Goal: Information Seeking & Learning: Learn about a topic

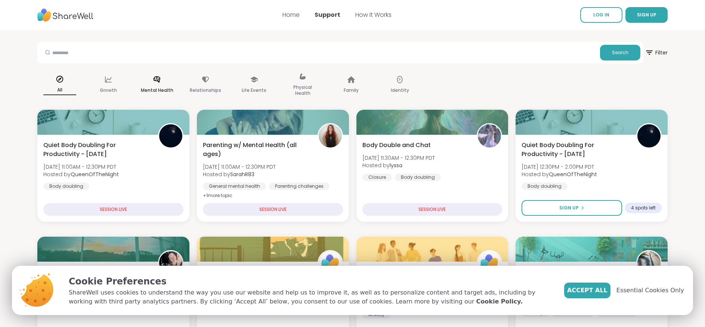
click at [161, 84] on div "Mental Health" at bounding box center [156, 84] width 45 height 37
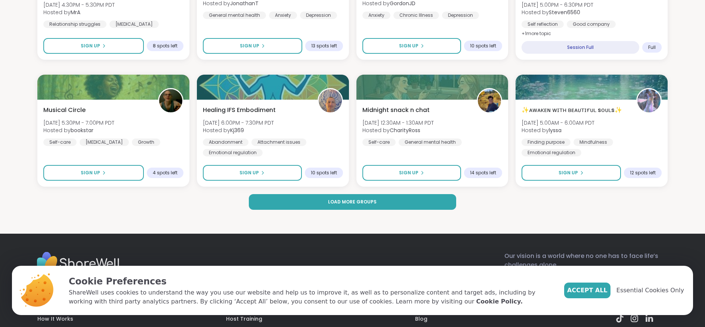
scroll to position [1129, 0]
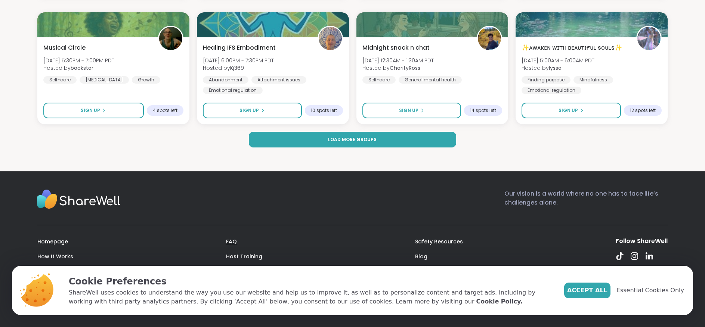
click at [235, 242] on link "FAQ" at bounding box center [231, 241] width 11 height 7
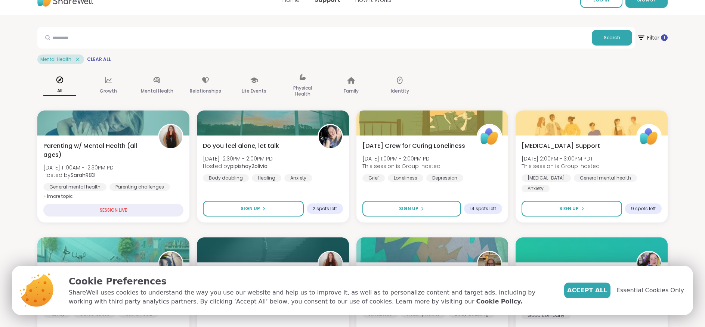
scroll to position [0, 0]
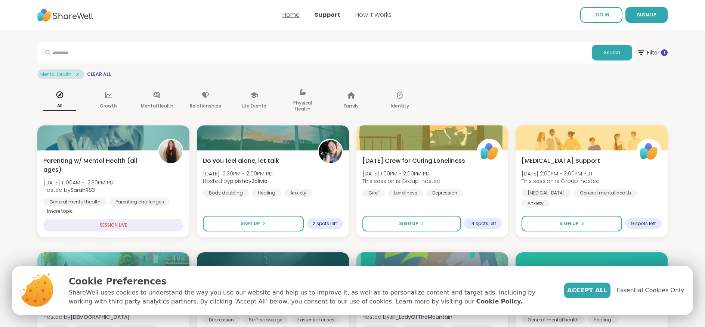
click at [289, 16] on link "Home" at bounding box center [290, 14] width 17 height 9
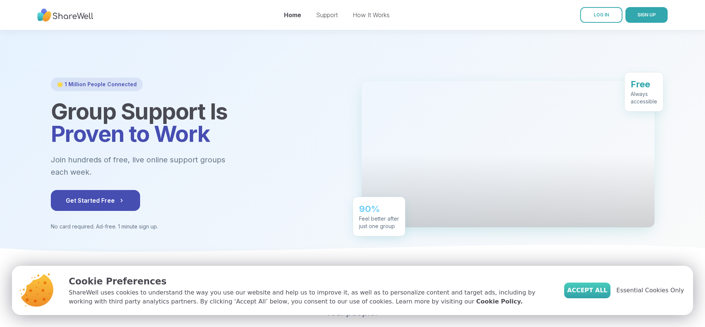
click at [607, 292] on span "Accept All" at bounding box center [587, 290] width 40 height 9
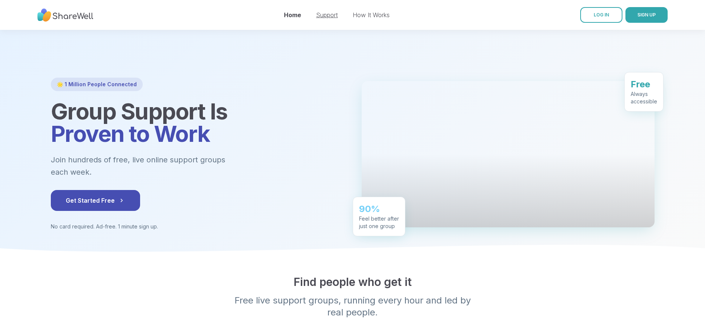
click at [325, 18] on link "Support" at bounding box center [327, 14] width 22 height 7
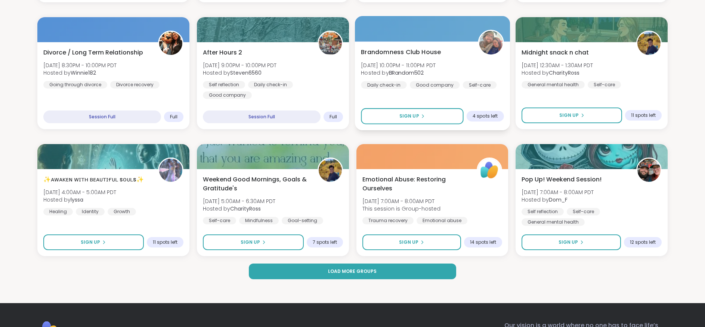
scroll to position [1113, 0]
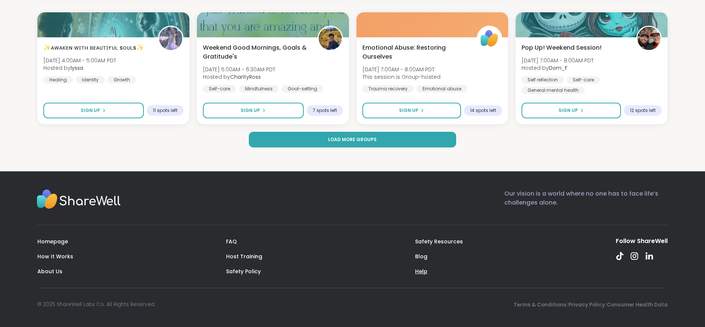
click at [424, 271] on link "Help" at bounding box center [421, 271] width 12 height 7
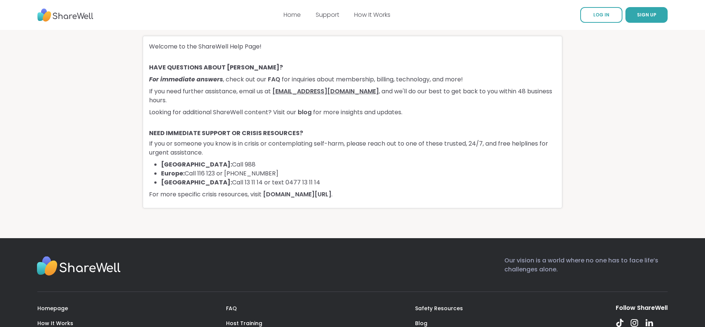
click at [281, 92] on link "[EMAIL_ADDRESS][DOMAIN_NAME]" at bounding box center [325, 91] width 106 height 9
click at [314, 91] on link "[EMAIL_ADDRESS][DOMAIN_NAME]" at bounding box center [325, 91] width 106 height 9
click at [315, 90] on link "[EMAIL_ADDRESS][DOMAIN_NAME]" at bounding box center [325, 91] width 106 height 9
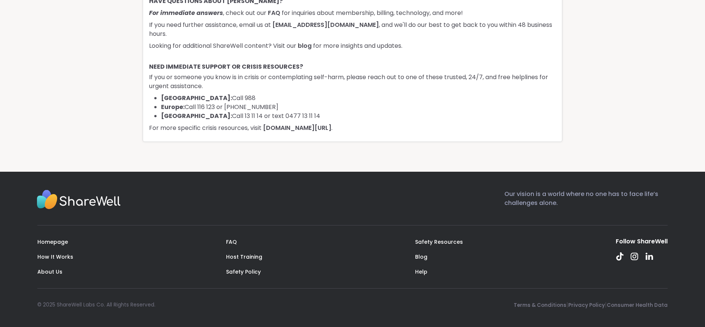
scroll to position [67, 0]
click at [617, 257] on icon at bounding box center [619, 255] width 7 height 8
click at [305, 126] on link "[DOMAIN_NAME][URL]" at bounding box center [297, 127] width 68 height 9
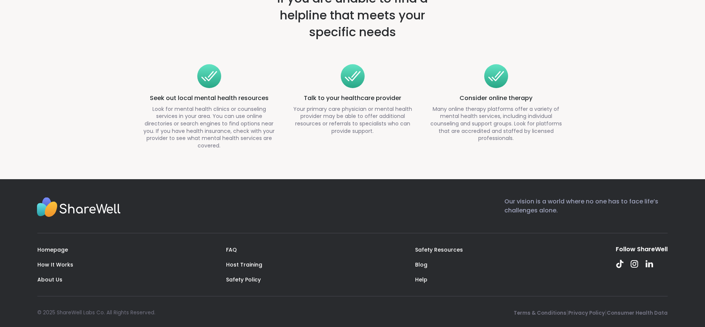
scroll to position [2784, 0]
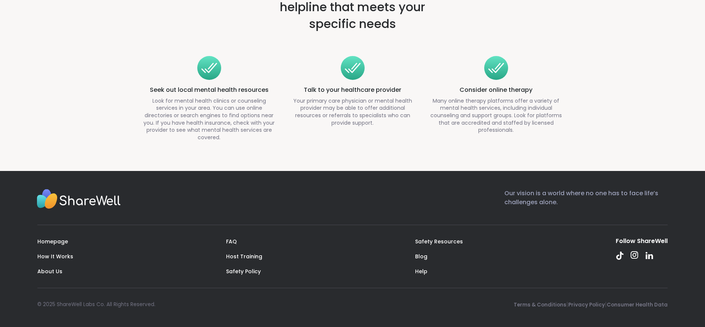
click at [634, 256] on icon at bounding box center [634, 255] width 9 height 9
click at [648, 256] on icon at bounding box center [649, 255] width 9 height 9
click at [50, 271] on link "About Us" at bounding box center [49, 271] width 25 height 7
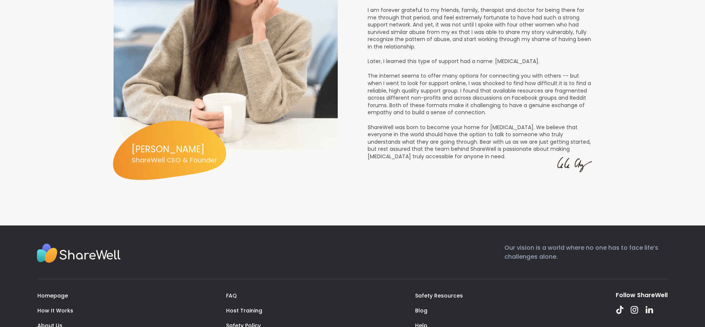
scroll to position [1037, 0]
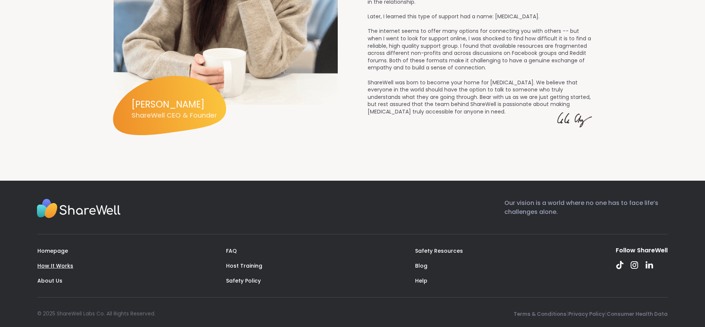
click at [53, 262] on link "How It Works" at bounding box center [55, 265] width 36 height 7
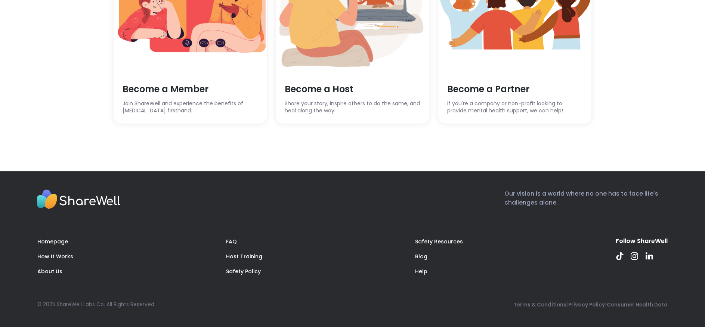
scroll to position [2175, 0]
click at [52, 241] on link "Homepage" at bounding box center [52, 241] width 31 height 7
